Goal: Transaction & Acquisition: Purchase product/service

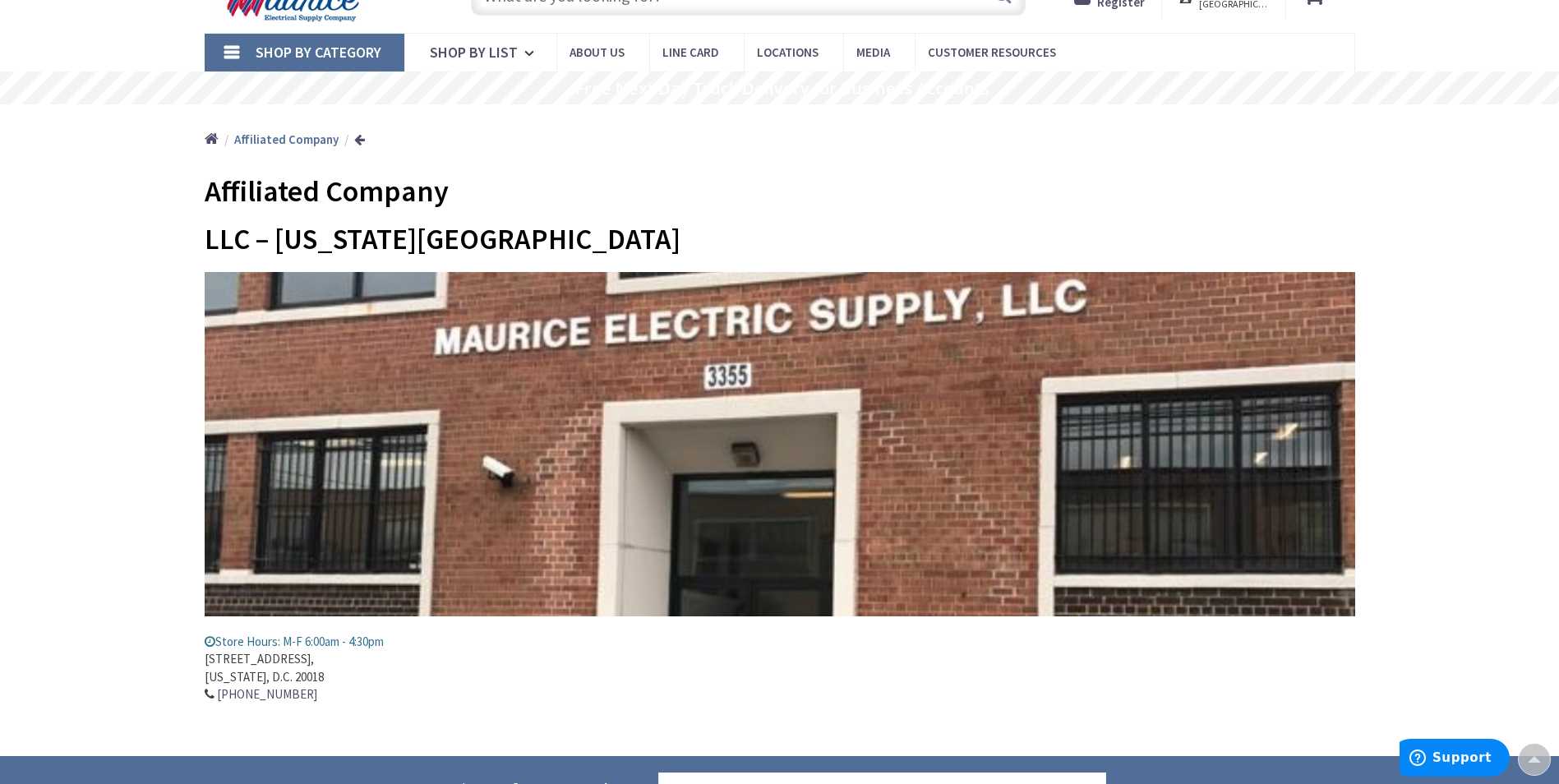
scroll to position [22, 0]
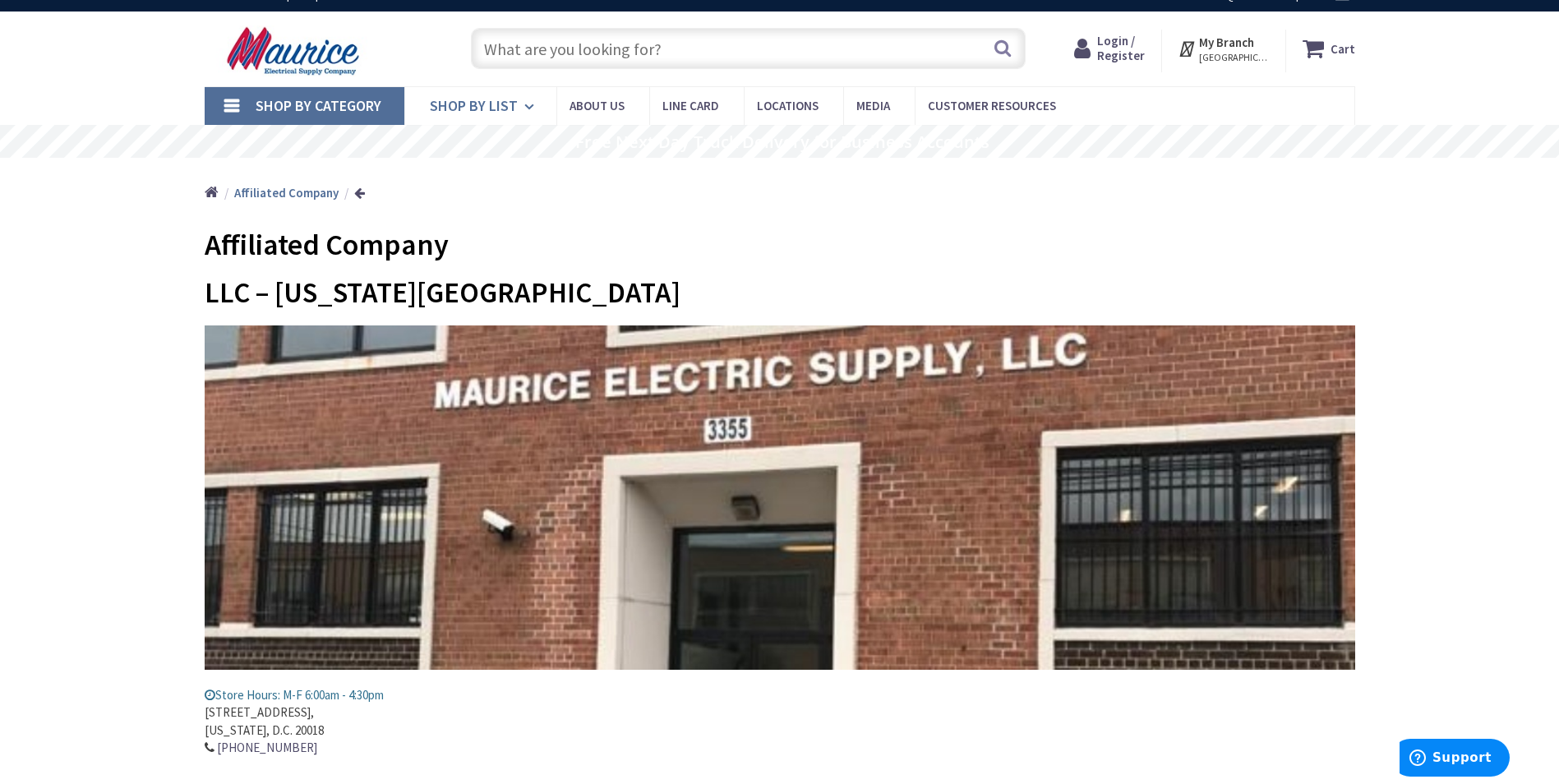
click at [506, 111] on span "Shop By List" at bounding box center [474, 105] width 88 height 19
click at [239, 106] on link "Shop By Category" at bounding box center [305, 105] width 199 height 38
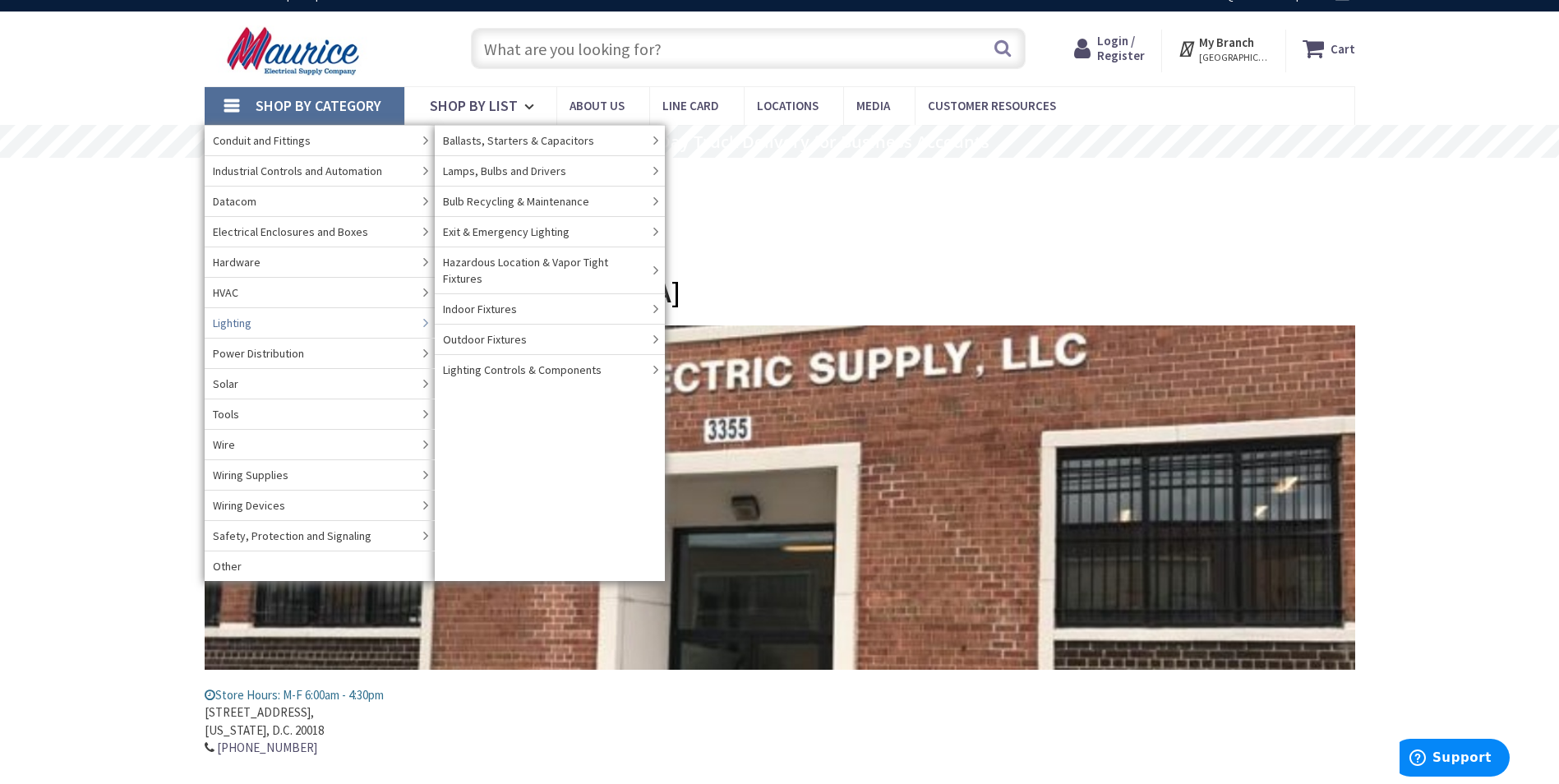
click at [265, 315] on link "Lighting" at bounding box center [319, 322] width 230 height 30
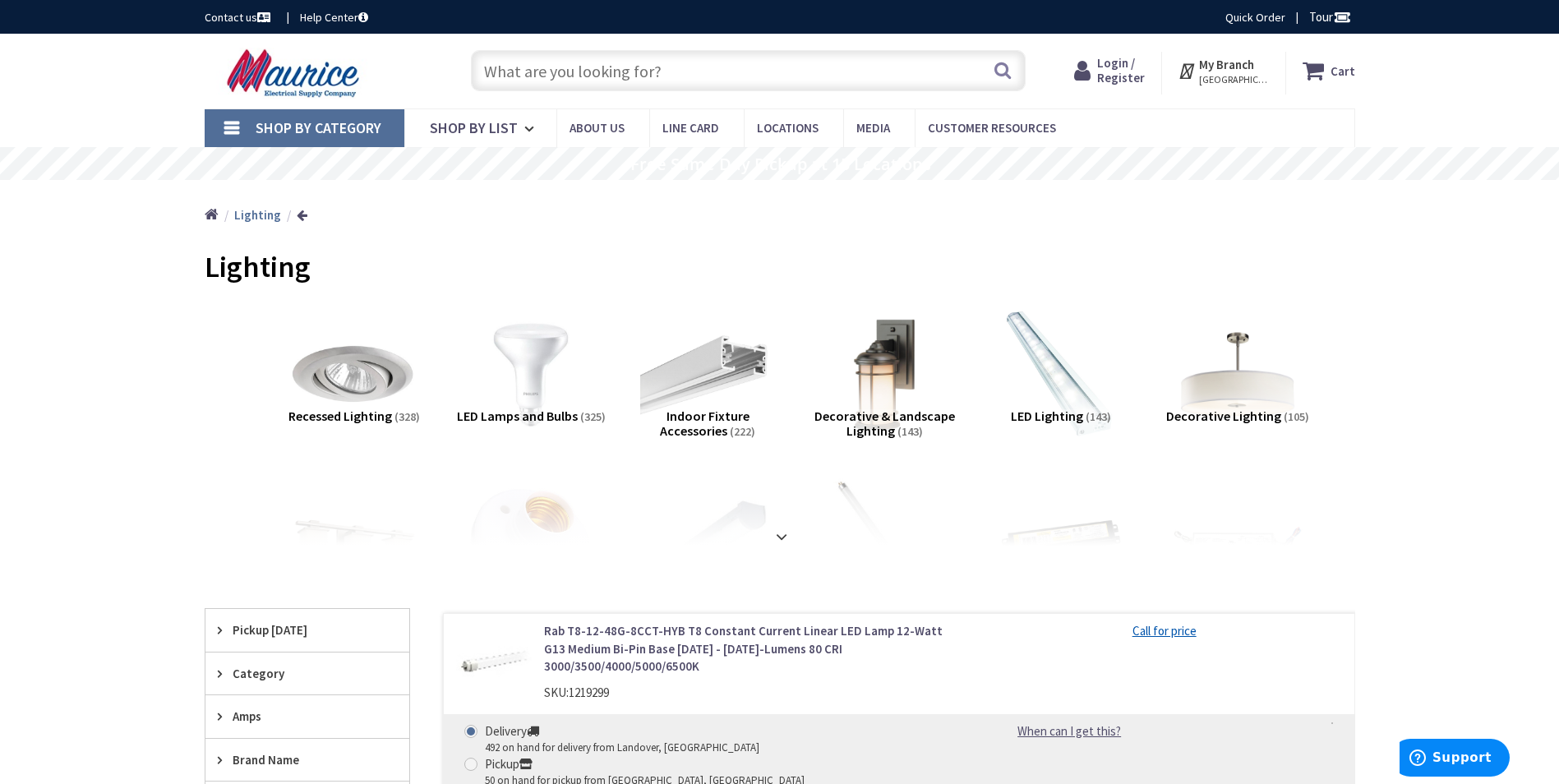
click at [547, 75] on input "text" at bounding box center [748, 70] width 554 height 41
paste input "Edwards Signaling 105XBRMB120A LED flashing lights"
type input "Edwards Signaling 105XBRMB120A LED flashing lights"
